Goal: Task Accomplishment & Management: Manage account settings

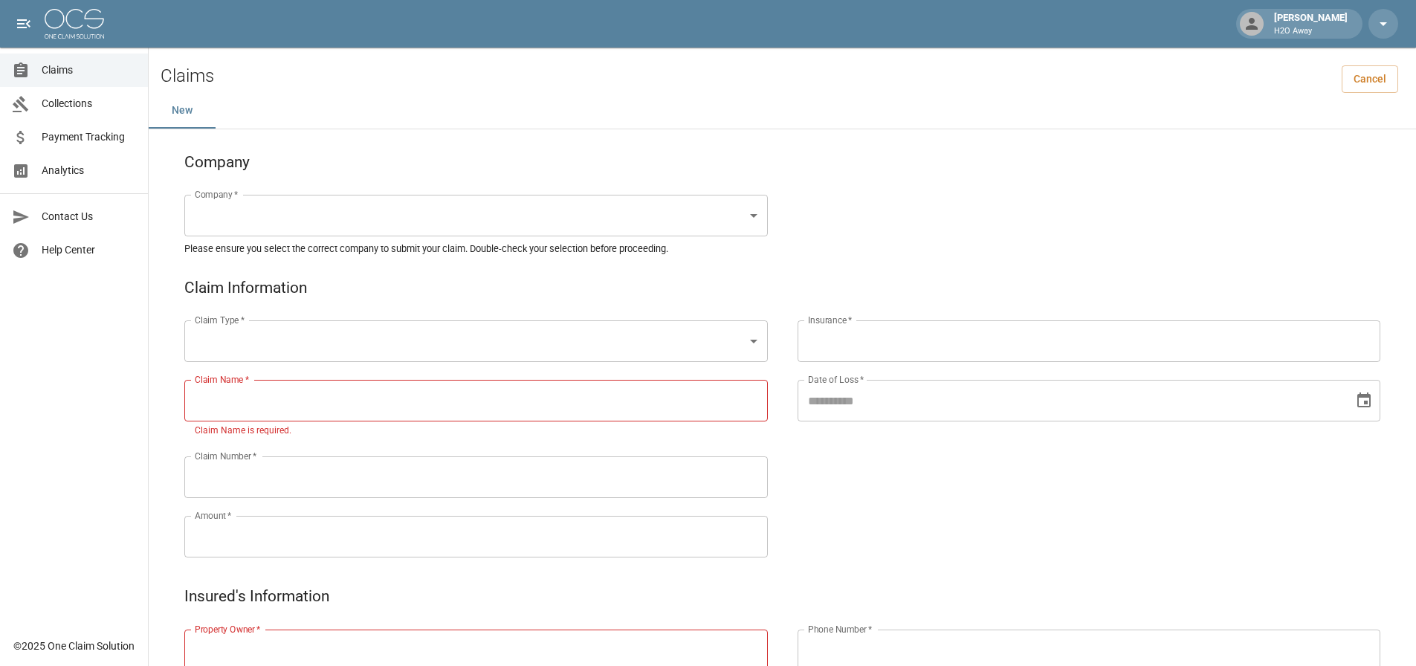
click at [1289, 22] on div "[PERSON_NAME] H2O Away" at bounding box center [1311, 23] width 86 height 27
click at [1389, 19] on icon "button" at bounding box center [1384, 24] width 18 height 18
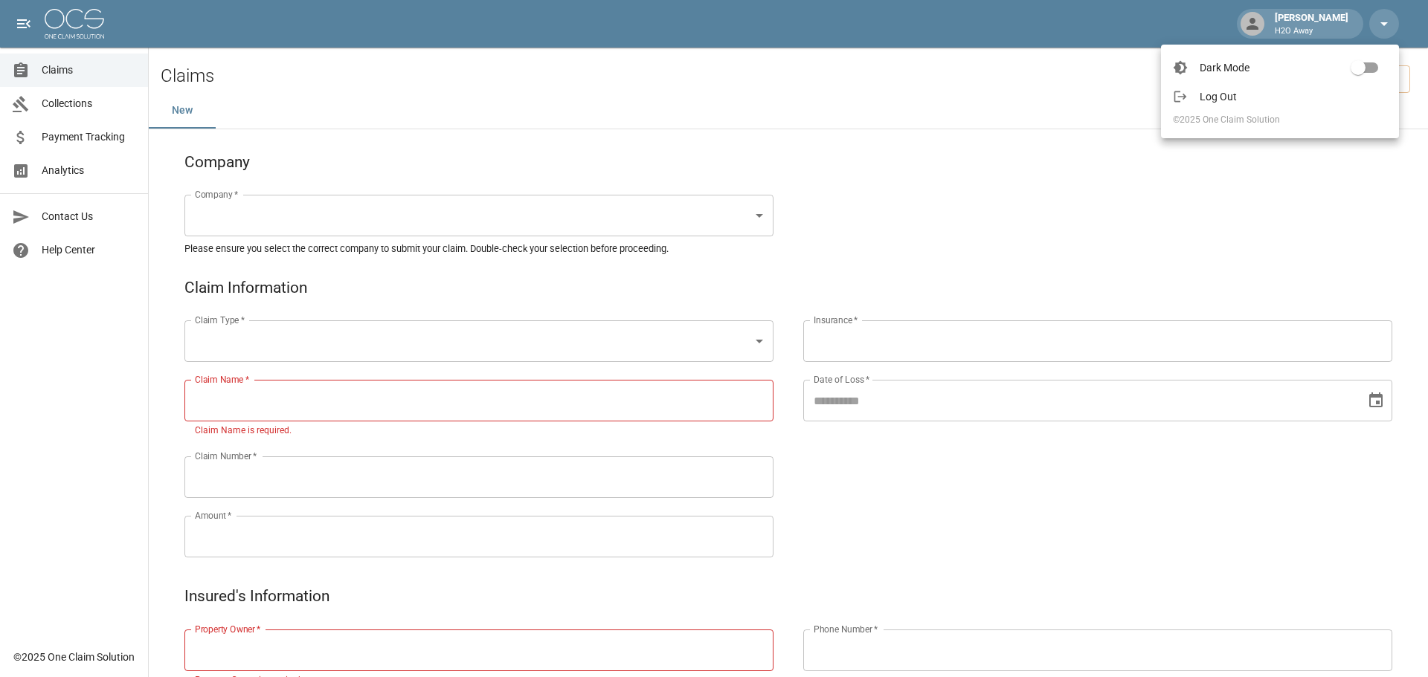
click at [1220, 97] on span "Log Out" at bounding box center [1292, 96] width 187 height 15
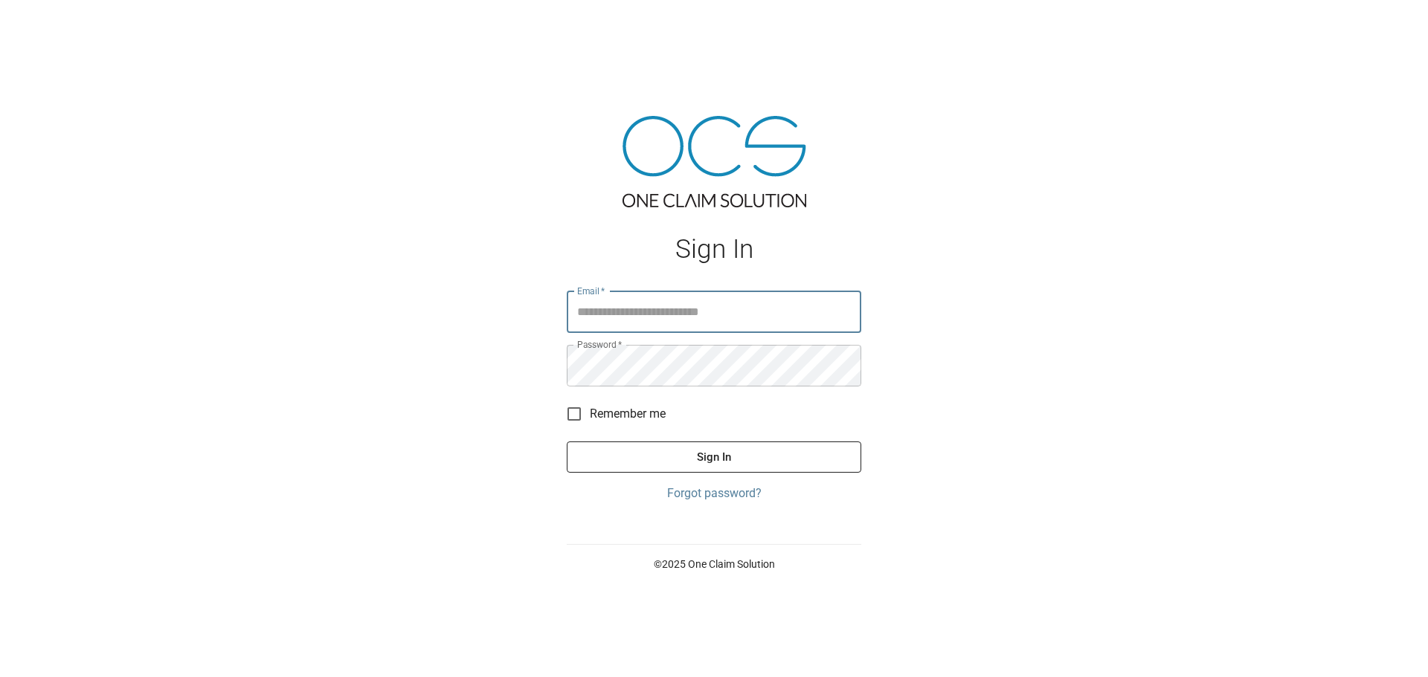
type input "**********"
drag, startPoint x: 759, startPoint y: 319, endPoint x: 375, endPoint y: 290, distance: 384.8
click at [375, 291] on div "**********" at bounding box center [714, 338] width 1428 height 677
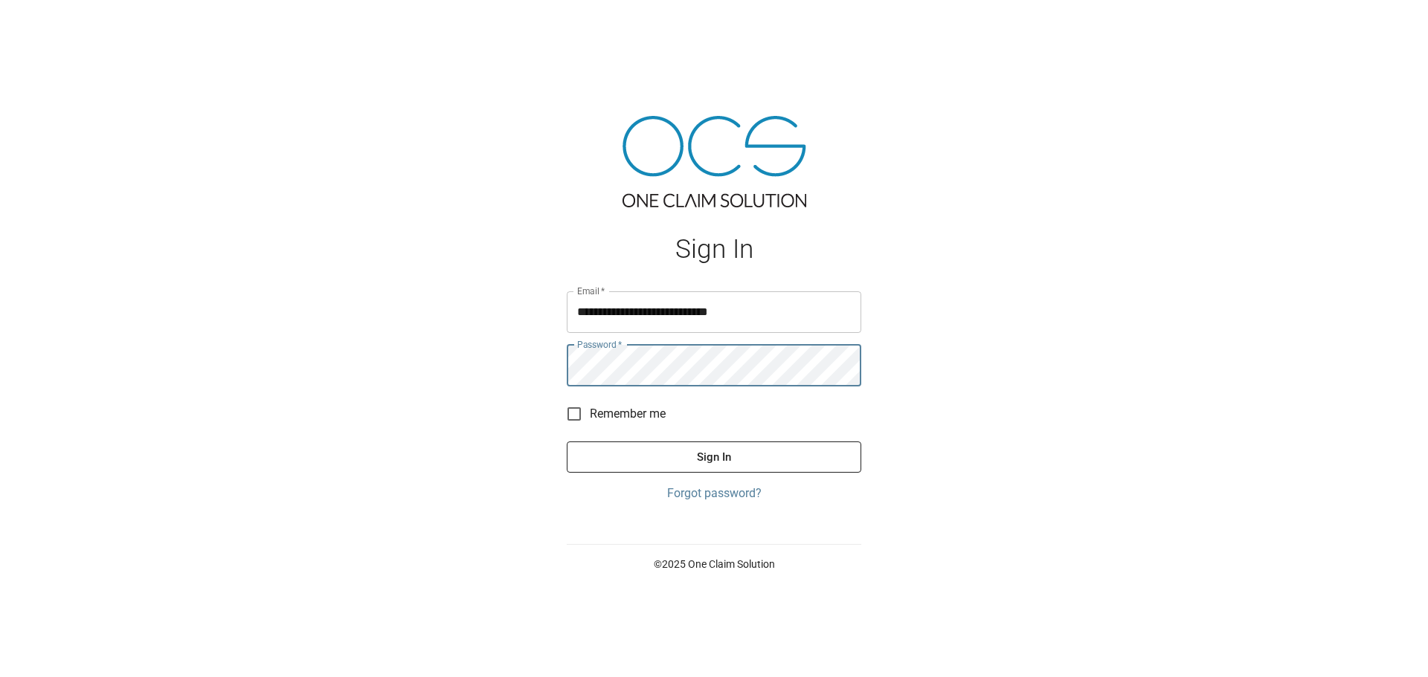
click at [712, 468] on button "Sign In" at bounding box center [714, 457] width 294 height 31
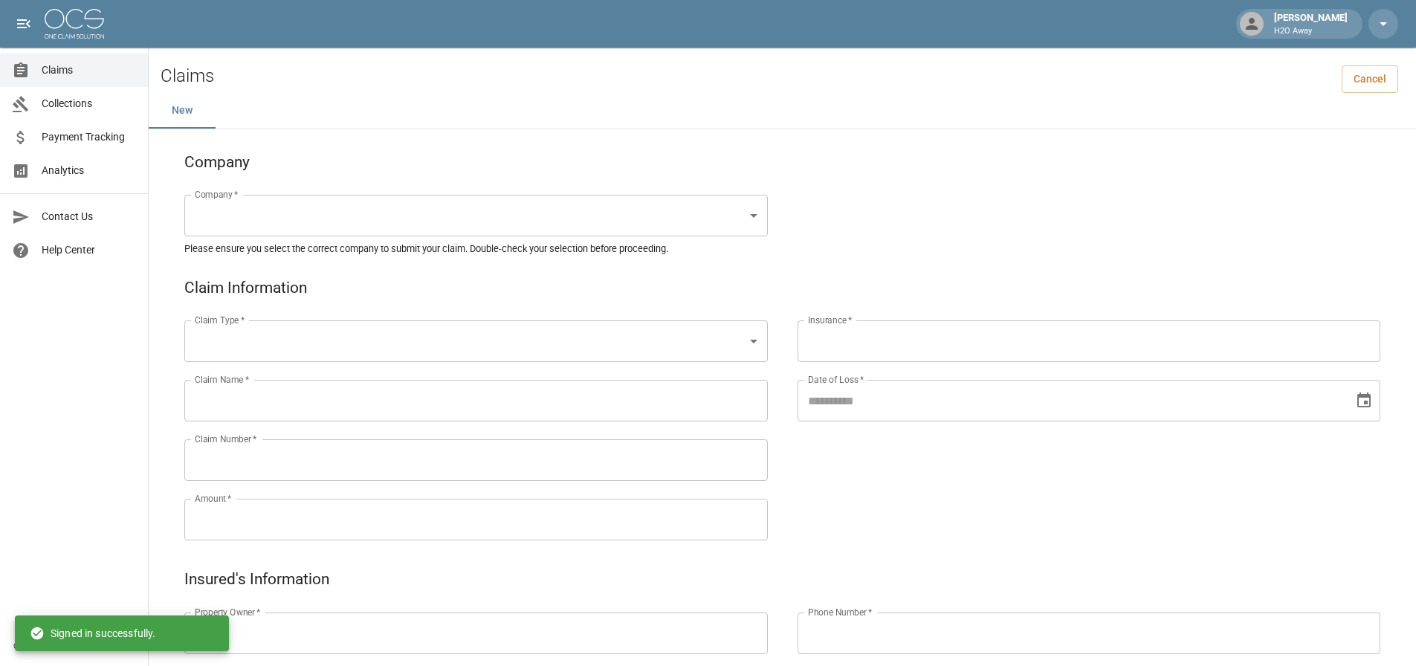
click at [1308, 12] on div "[PERSON_NAME] H2O Away" at bounding box center [1311, 23] width 86 height 27
click at [1376, 14] on button "button" at bounding box center [1384, 24] width 30 height 30
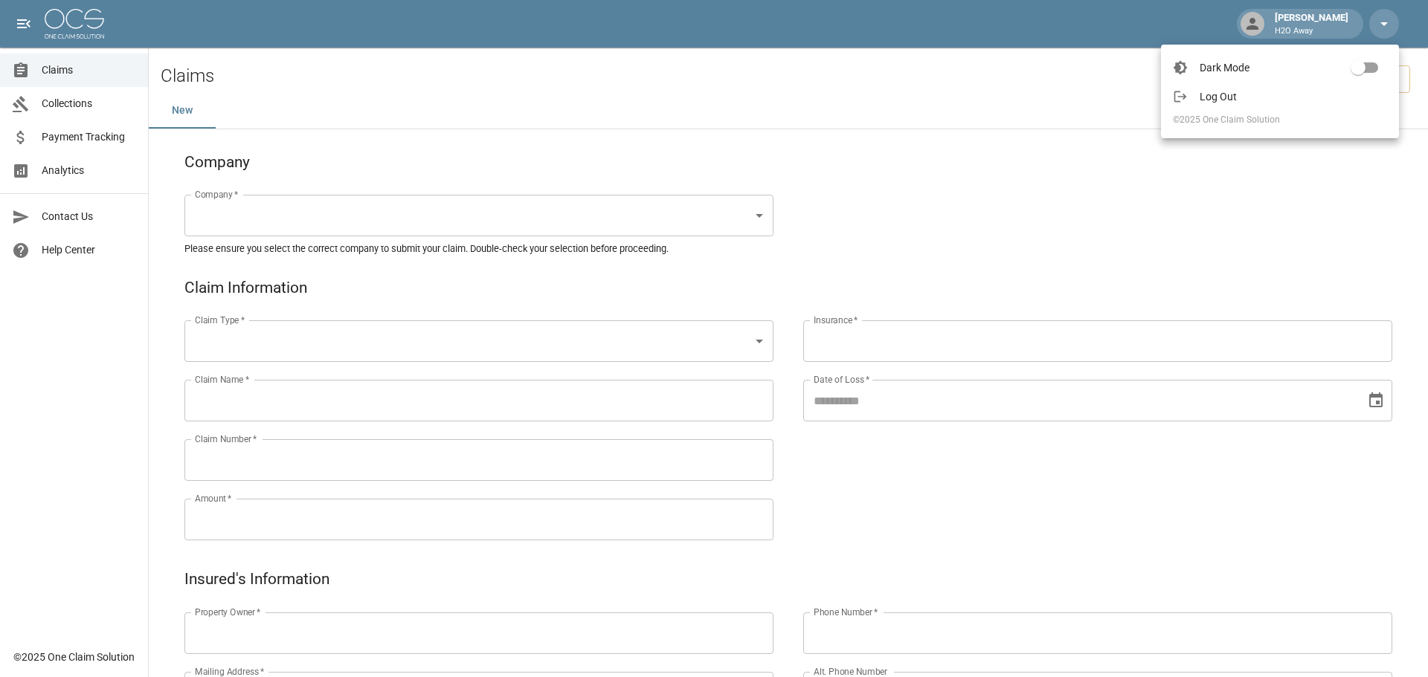
click at [57, 448] on div at bounding box center [714, 338] width 1428 height 677
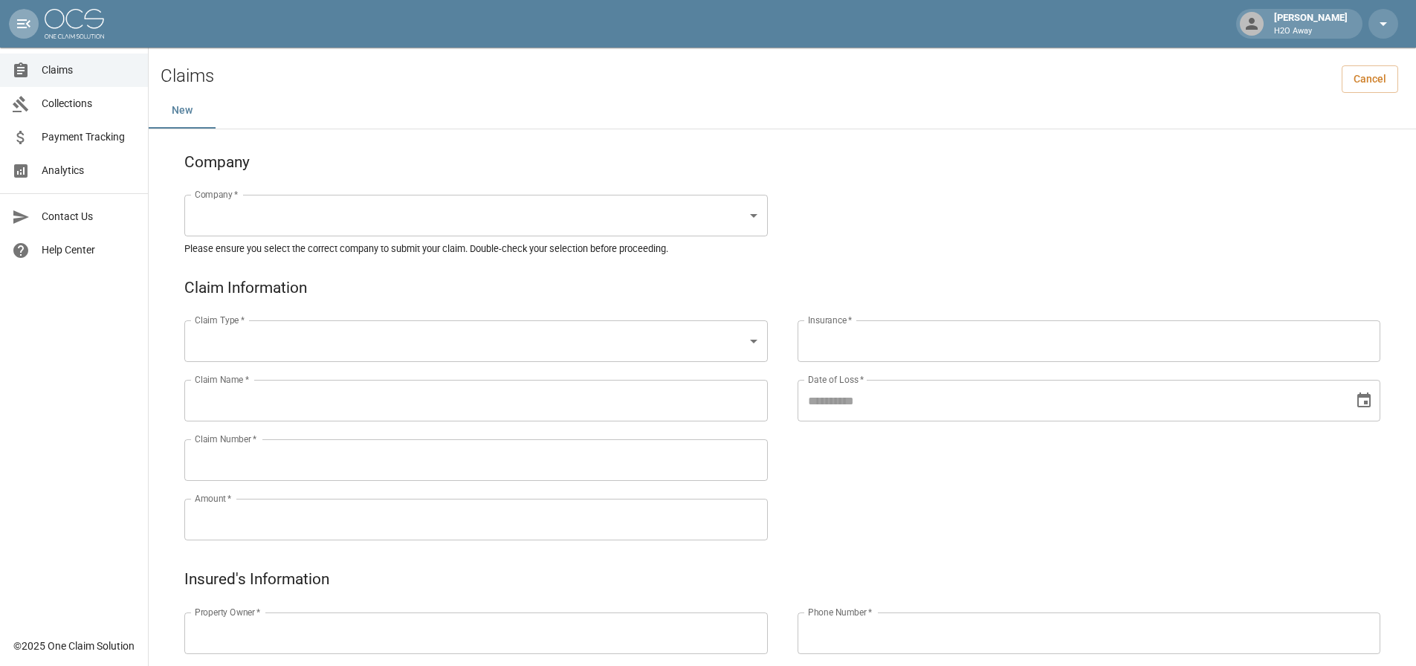
click at [25, 22] on icon "open drawer" at bounding box center [24, 24] width 18 height 18
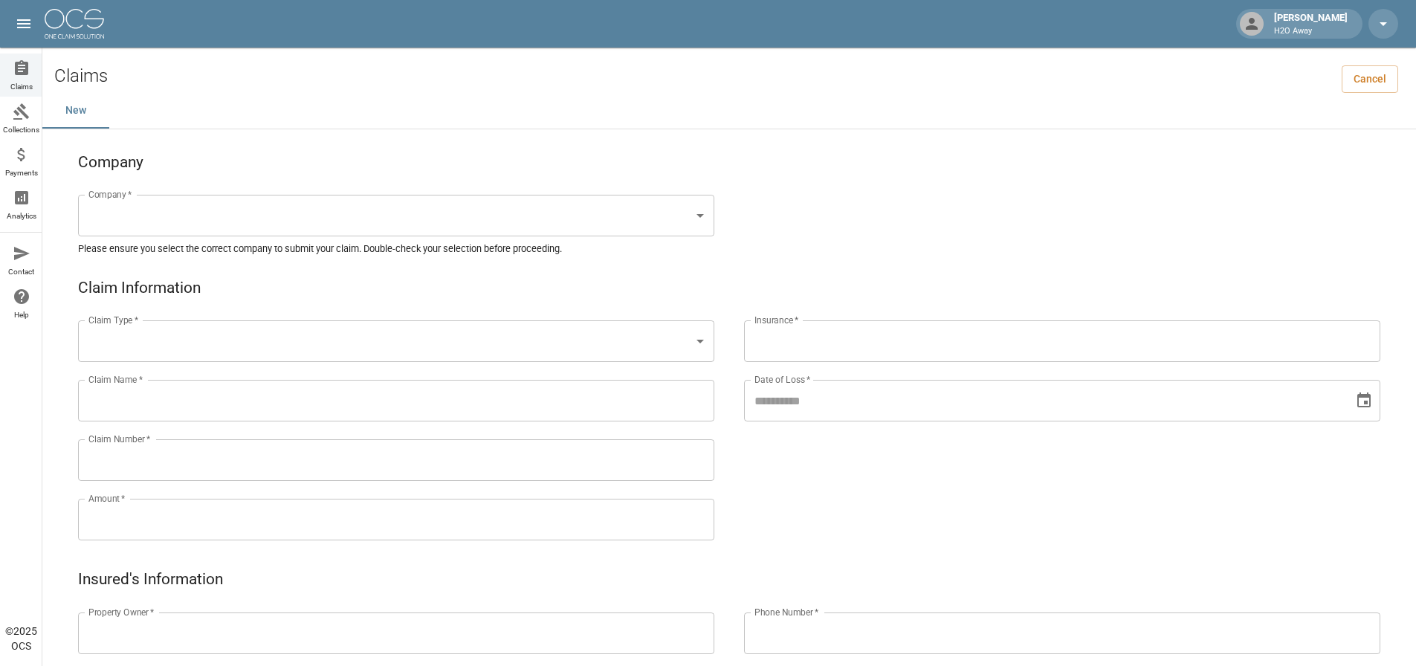
click at [25, 22] on icon "open drawer" at bounding box center [24, 24] width 18 height 18
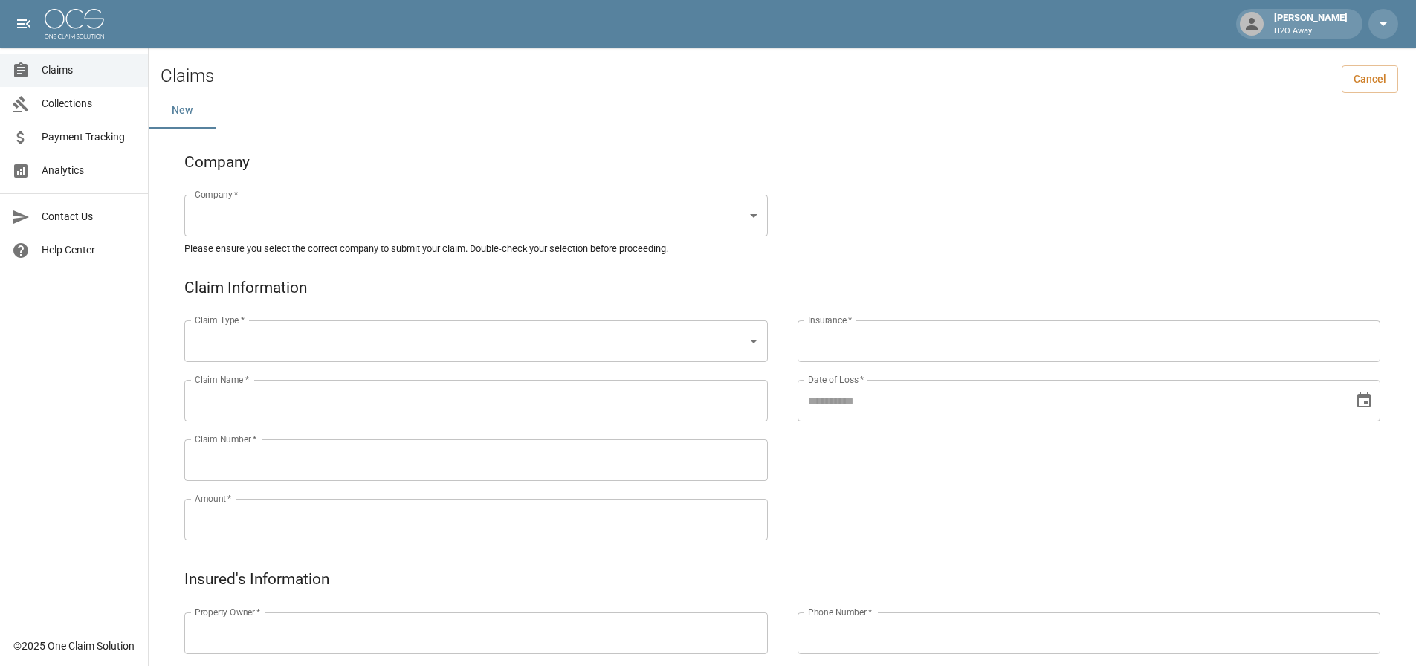
click at [1240, 23] on div at bounding box center [1252, 24] width 24 height 24
click at [1243, 24] on icon at bounding box center [1252, 24] width 18 height 18
click at [1381, 24] on icon "button" at bounding box center [1384, 24] width 18 height 18
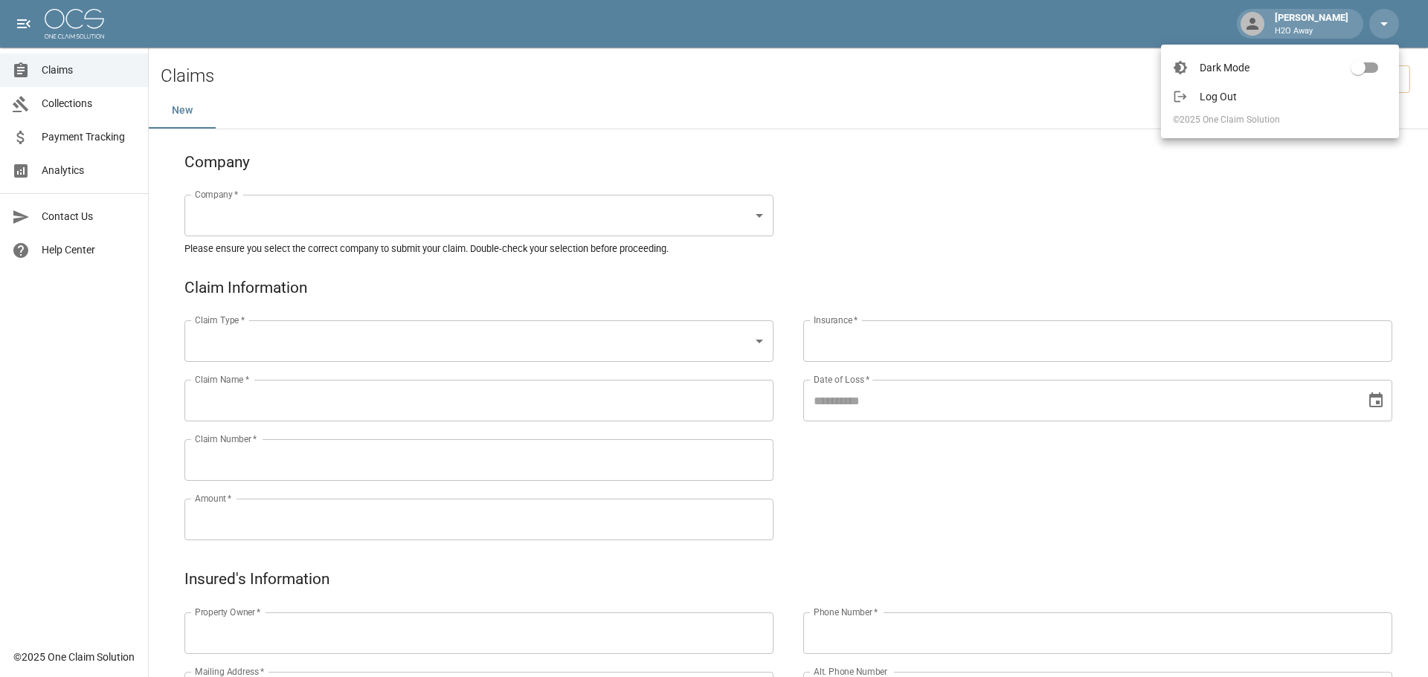
click at [1274, 24] on div at bounding box center [714, 338] width 1428 height 677
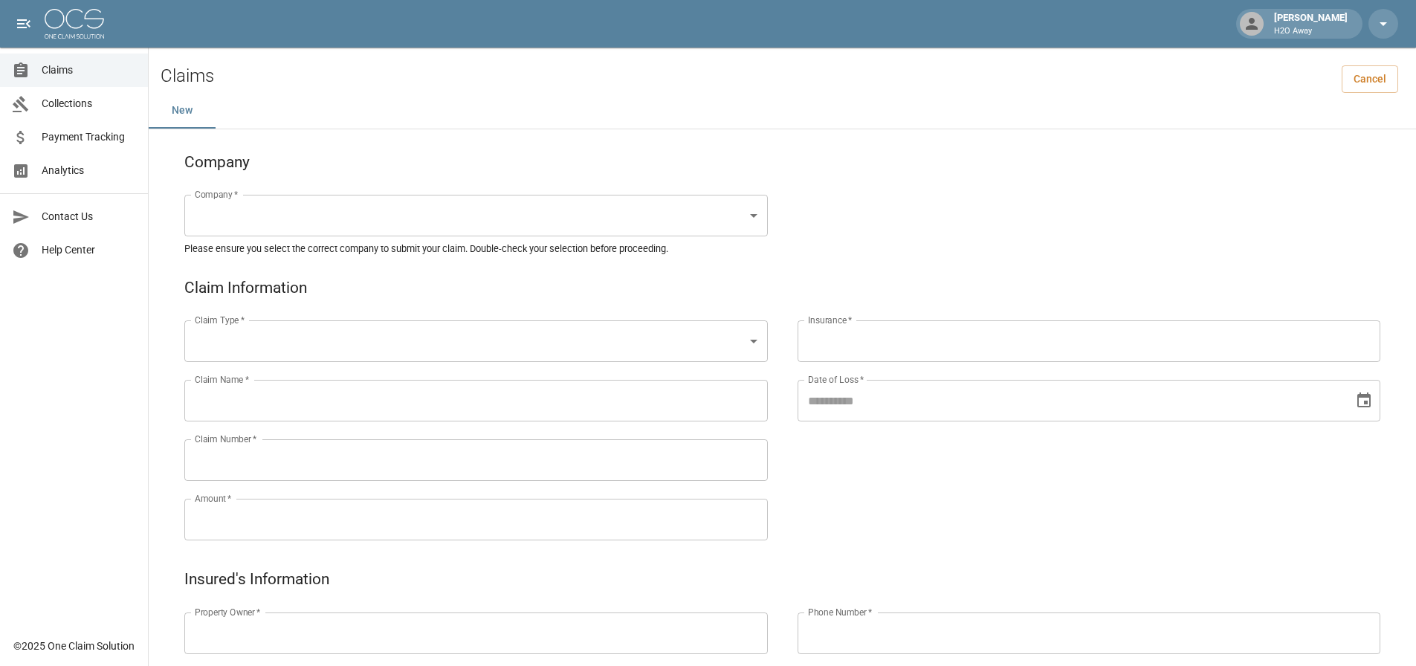
click at [1254, 23] on icon at bounding box center [1252, 24] width 18 height 18
drag, startPoint x: 1254, startPoint y: 23, endPoint x: 86, endPoint y: 387, distance: 1222.9
click at [86, 387] on div "Claims Collections Payment Tracking Analytics Contact Us Help Center" at bounding box center [74, 315] width 148 height 630
